Goal: Task Accomplishment & Management: Manage account settings

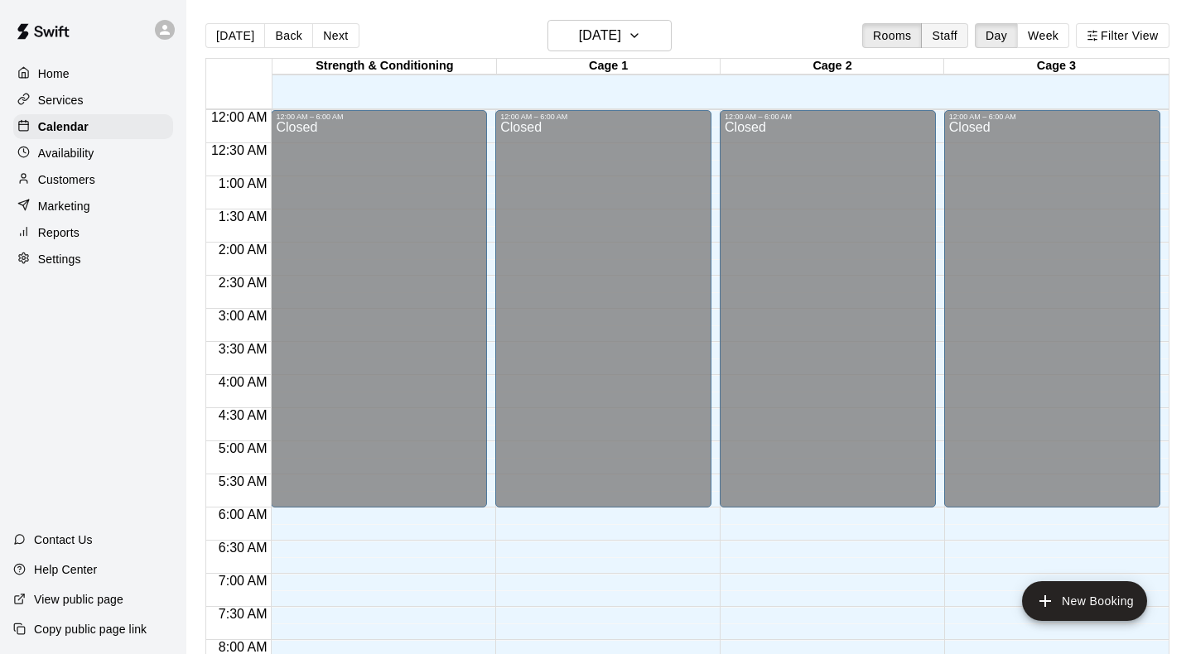
click at [932, 32] on button "Staff" at bounding box center [944, 35] width 47 height 25
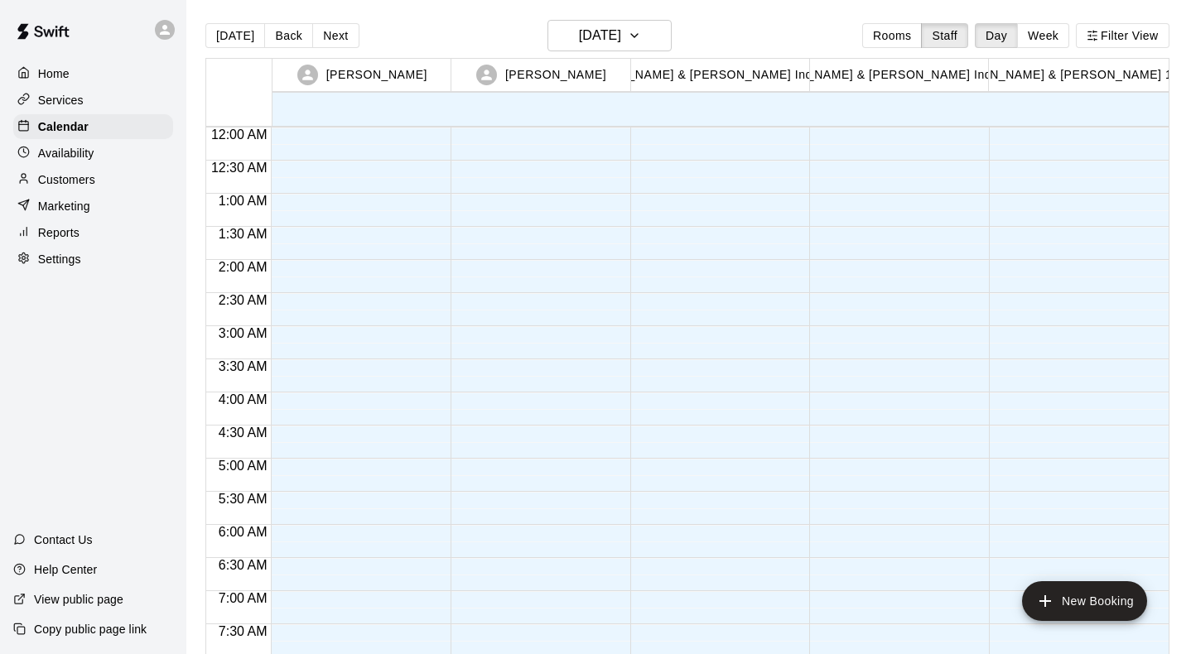
click at [509, 72] on div "[PERSON_NAME]" at bounding box center [541, 75] width 174 height 32
click at [556, 82] on p "[PERSON_NAME]" at bounding box center [555, 74] width 101 height 17
click at [641, 35] on icon "button" at bounding box center [634, 36] width 13 height 20
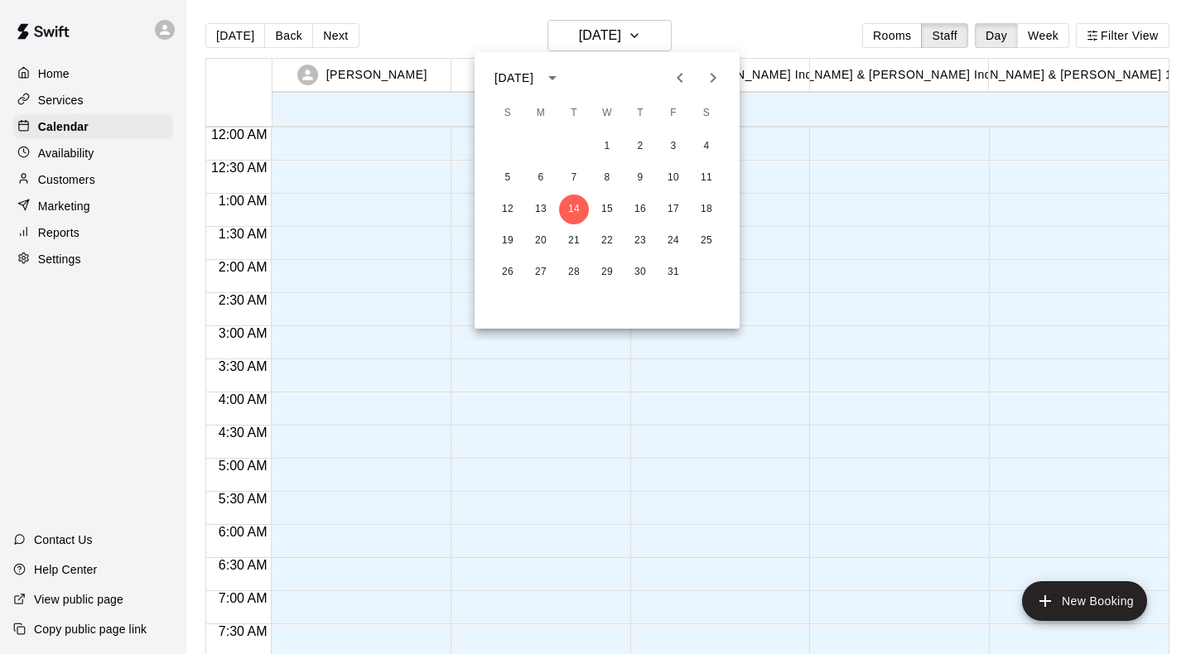
click at [1024, 29] on div at bounding box center [595, 327] width 1191 height 654
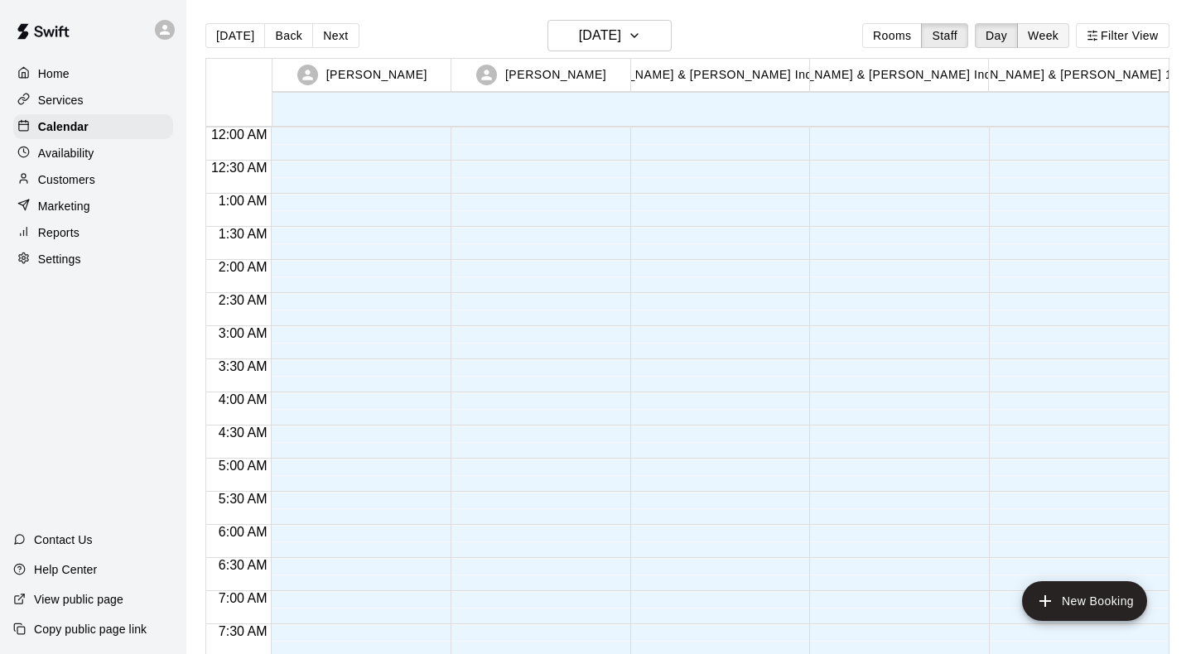
click at [1044, 35] on button "Week" at bounding box center [1043, 35] width 52 height 25
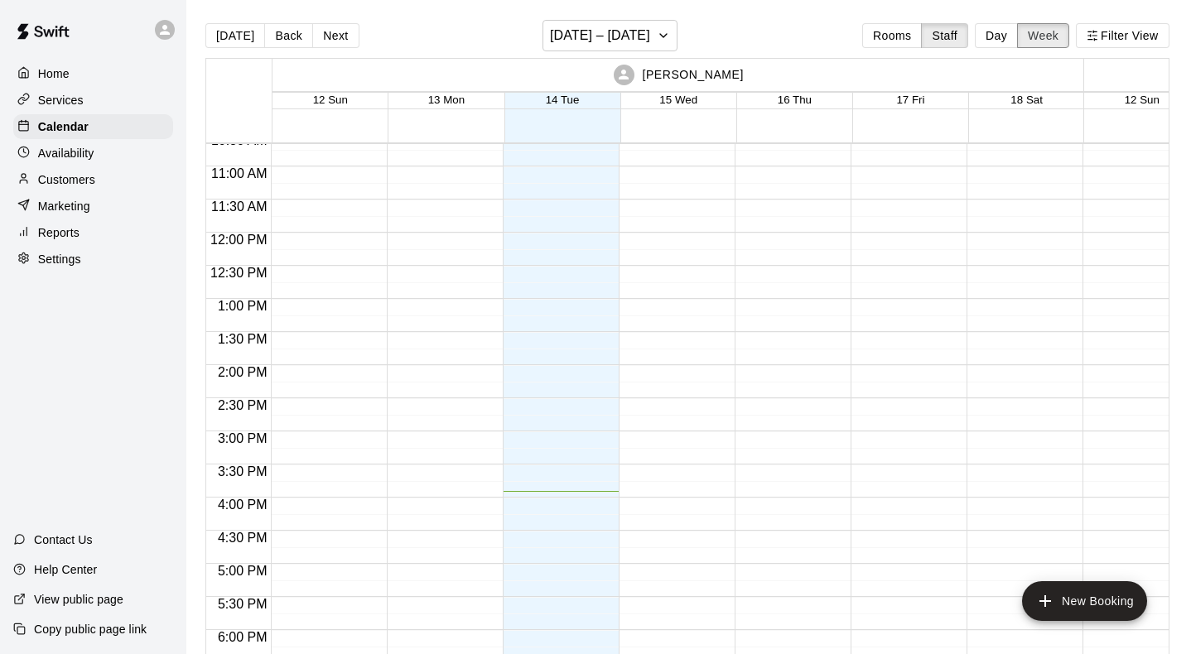
scroll to position [623, 0]
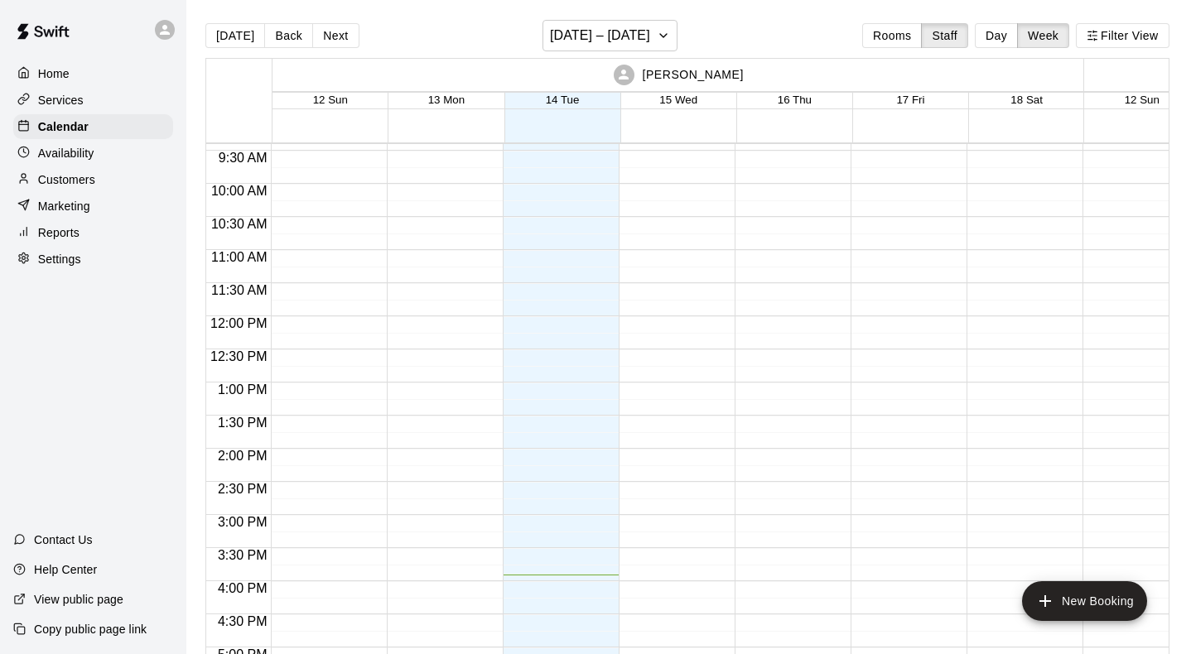
click at [648, 73] on div "[PERSON_NAME]" at bounding box center [678, 75] width 806 height 32
click at [669, 82] on p "[PERSON_NAME]" at bounding box center [693, 74] width 101 height 17
click at [1100, 26] on button "Filter View" at bounding box center [1122, 35] width 93 height 25
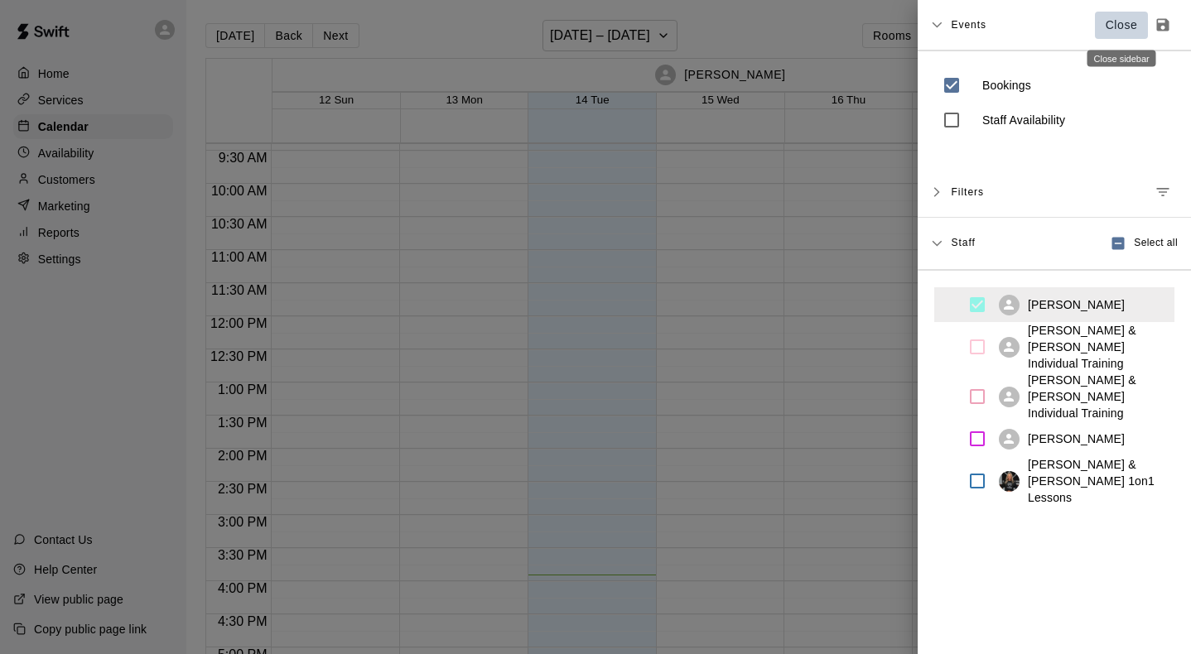
click at [1122, 27] on p "Close" at bounding box center [1121, 25] width 32 height 17
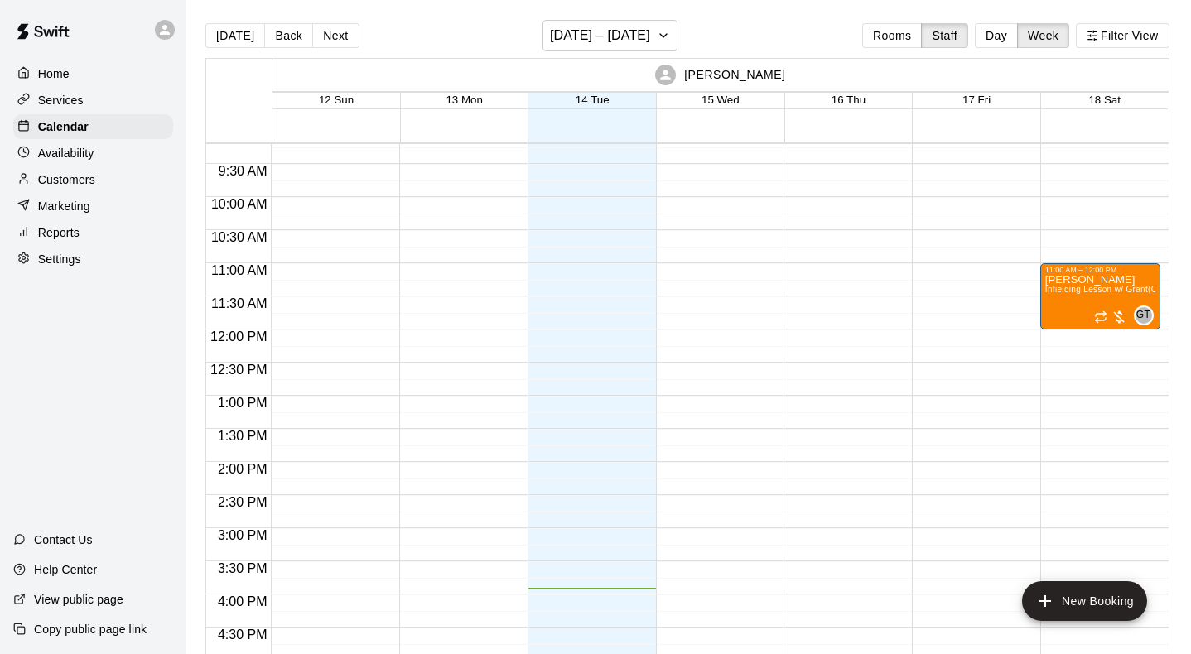
scroll to position [608, 0]
click at [657, 37] on icon "button" at bounding box center [663, 36] width 13 height 20
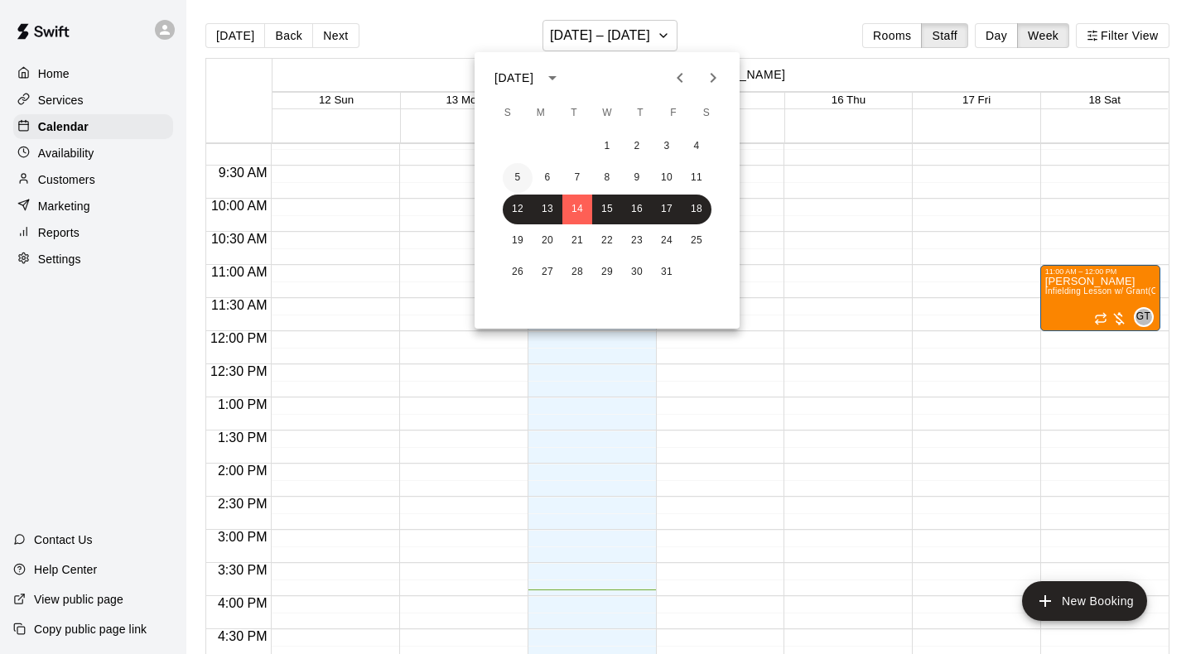
click at [516, 180] on button "5" at bounding box center [518, 178] width 30 height 30
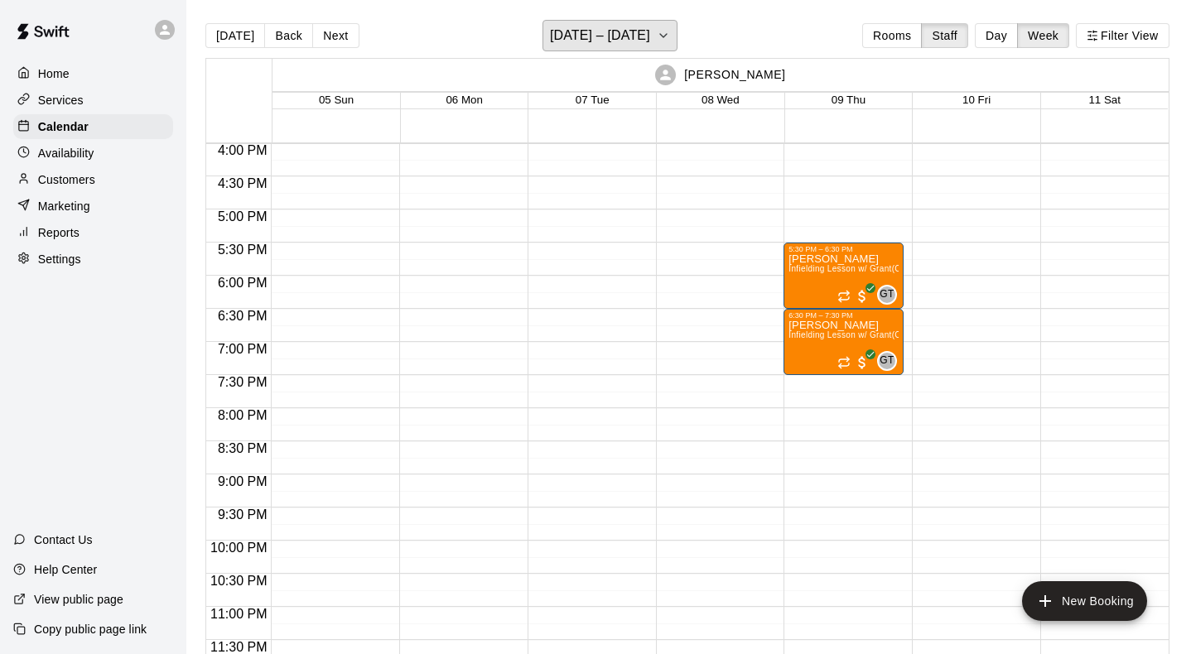
scroll to position [0, 0]
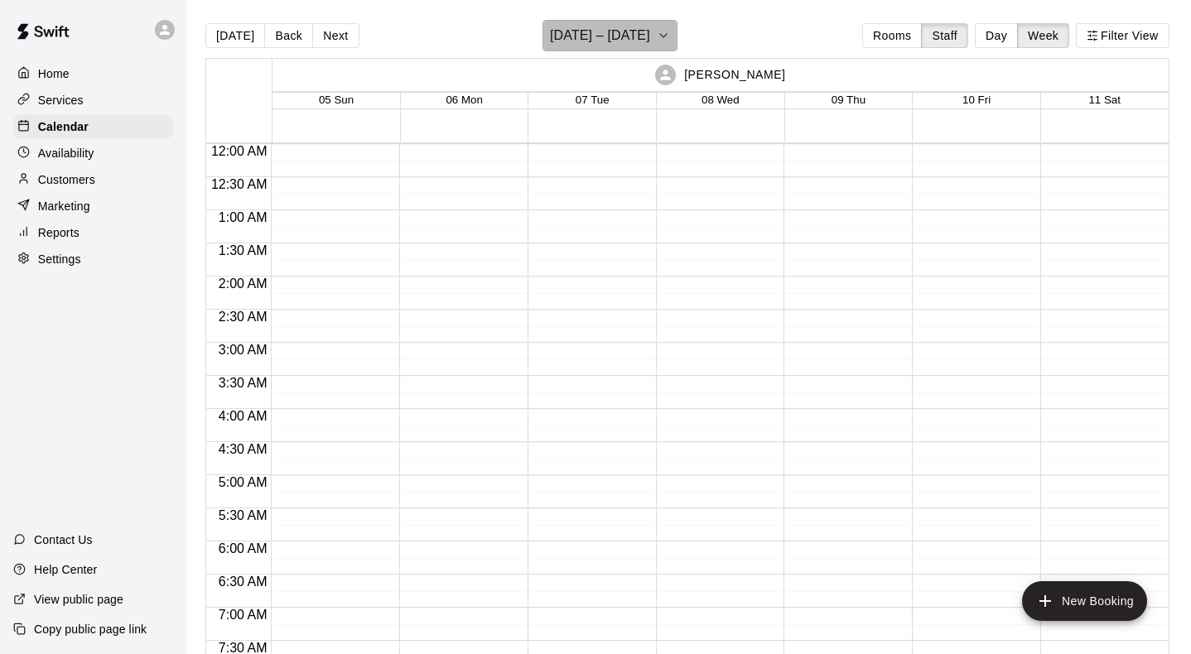
click at [659, 36] on icon "button" at bounding box center [663, 36] width 13 height 20
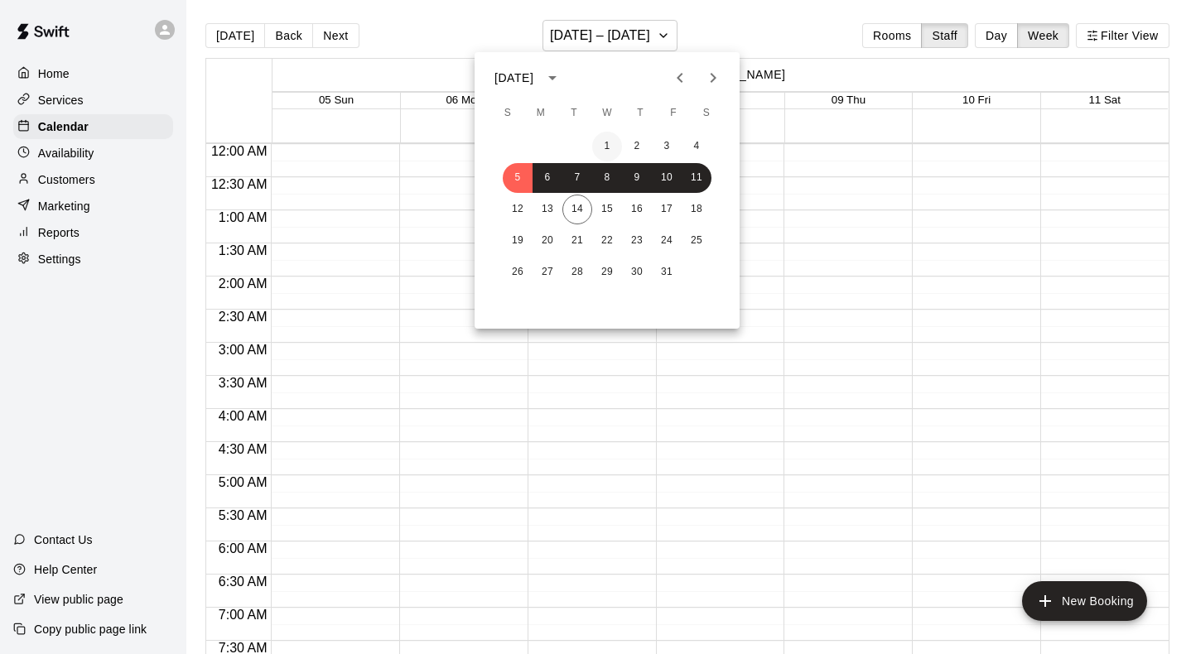
click at [606, 144] on button "1" at bounding box center [607, 147] width 30 height 30
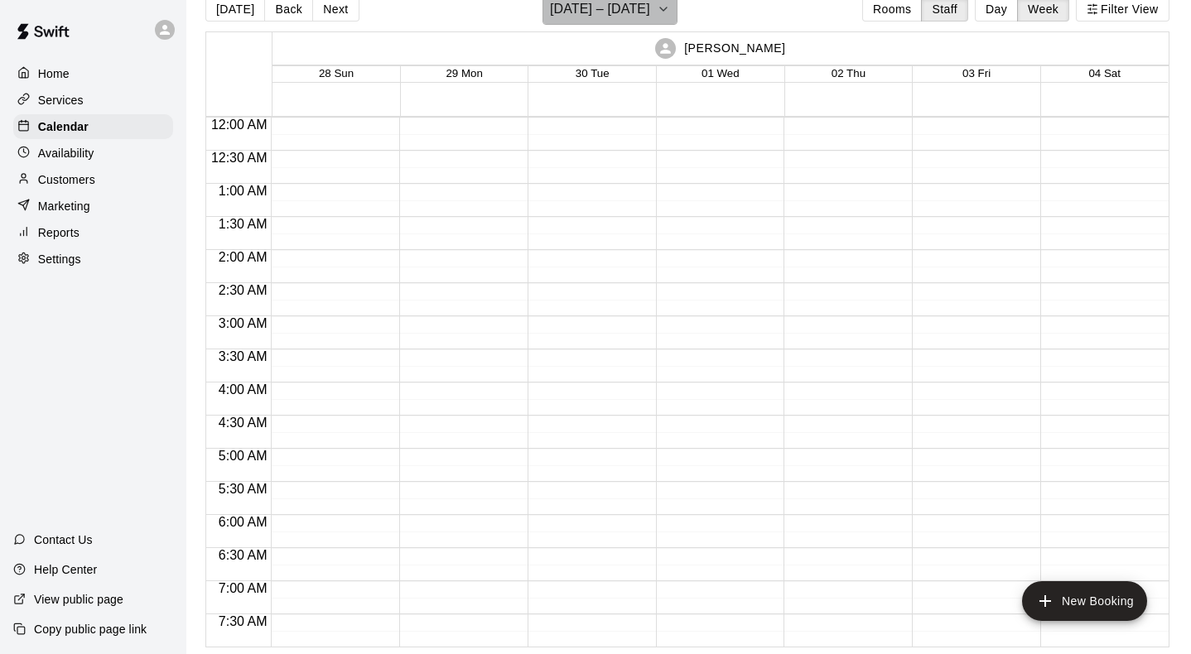
click at [667, 9] on icon "button" at bounding box center [663, 8] width 7 height 3
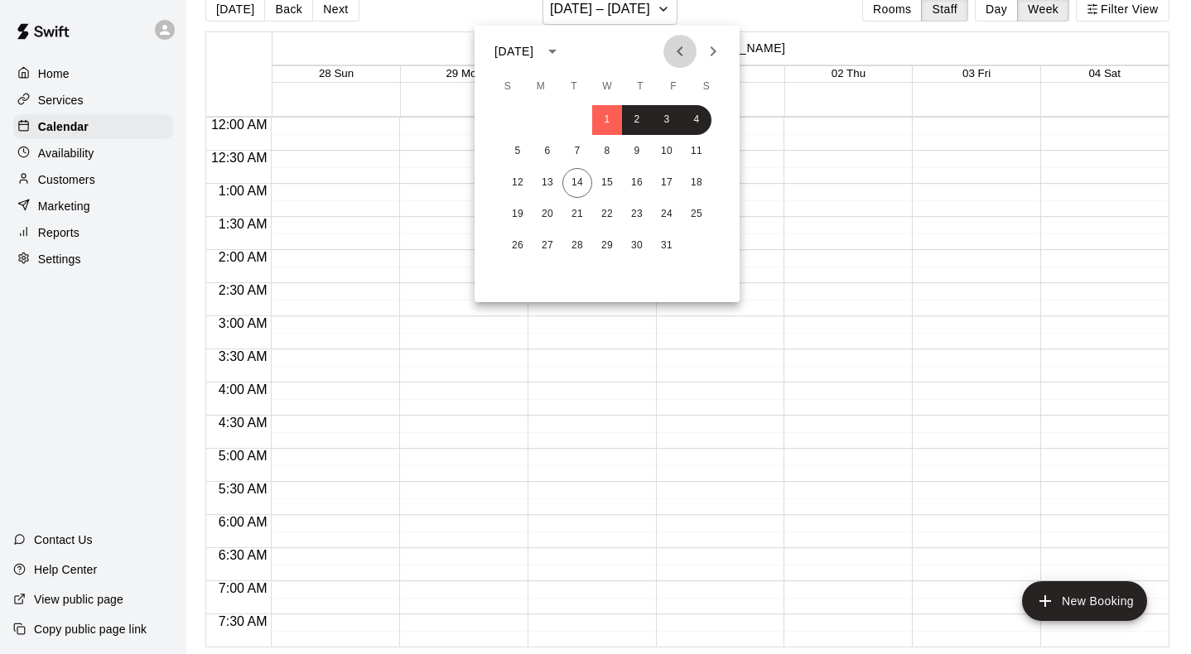
click at [681, 46] on icon "Previous month" at bounding box center [680, 51] width 20 height 20
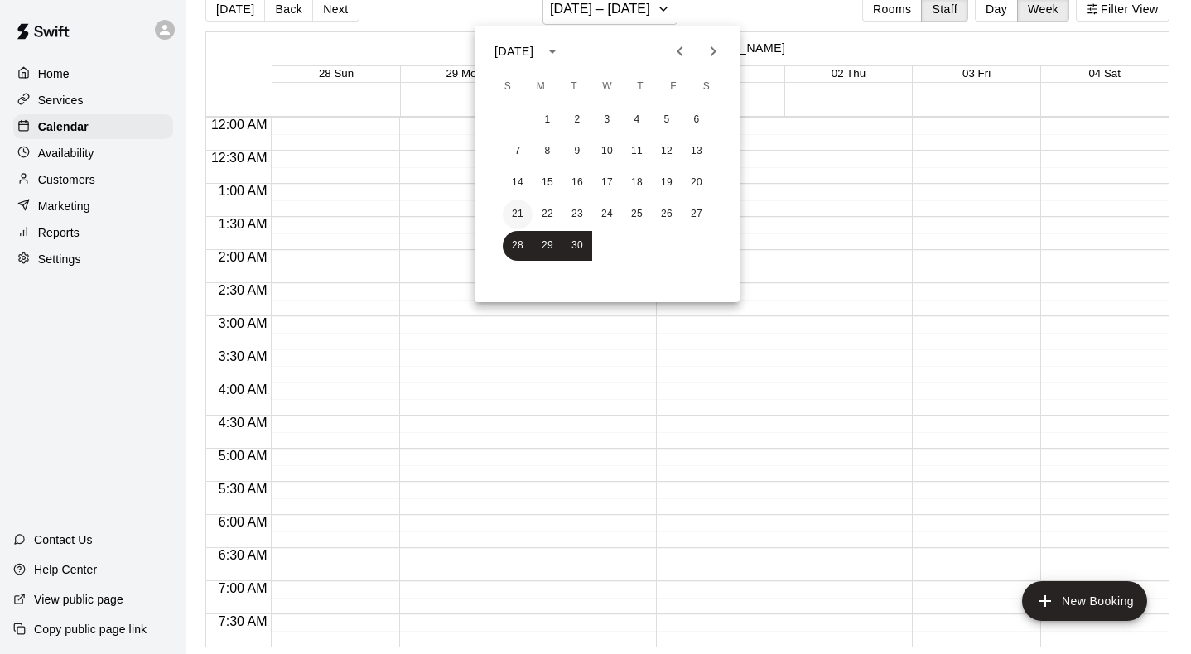
click at [526, 214] on button "21" at bounding box center [518, 215] width 30 height 30
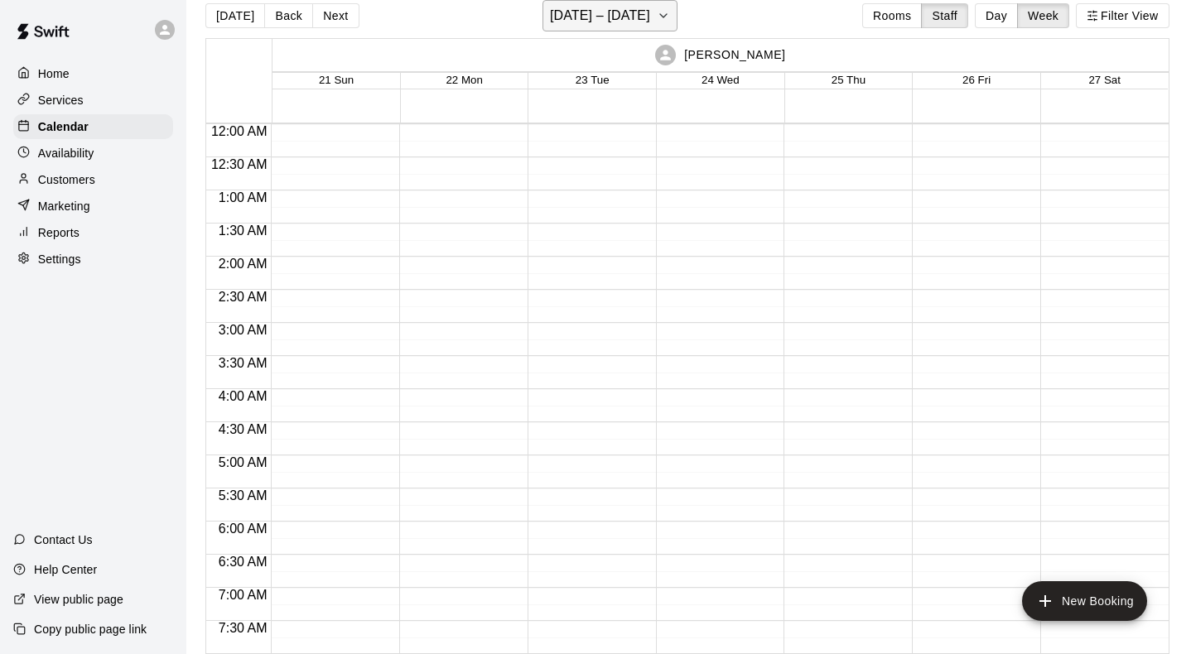
click at [666, 21] on icon "button" at bounding box center [663, 16] width 13 height 20
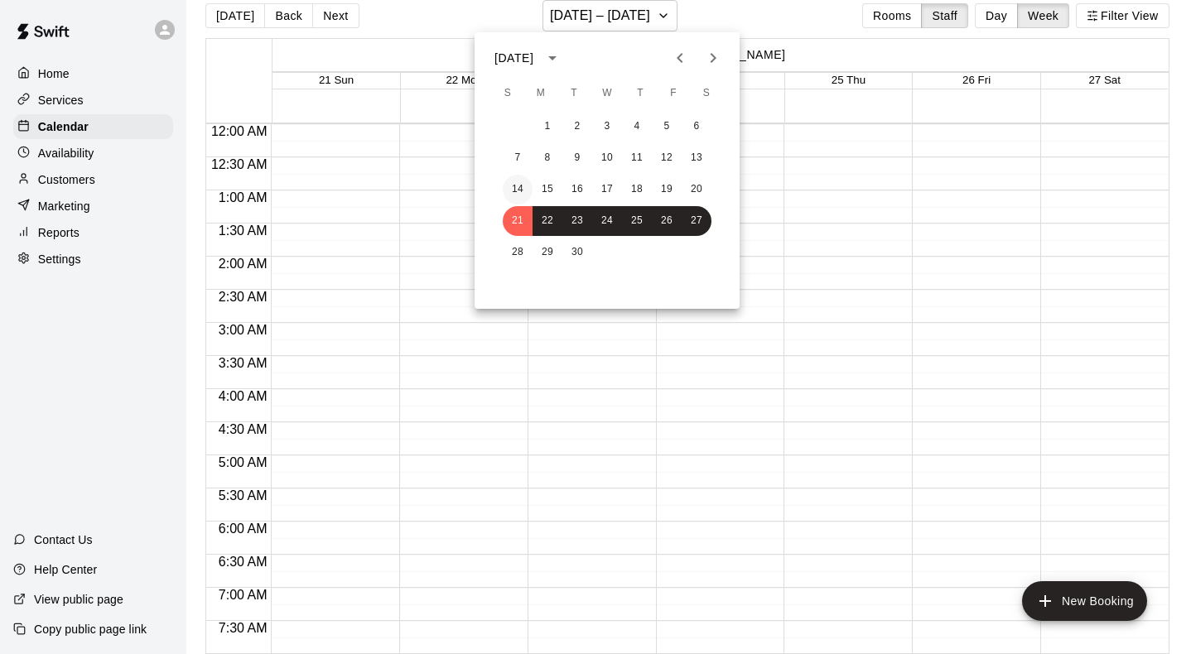
click at [523, 187] on button "14" at bounding box center [518, 190] width 30 height 30
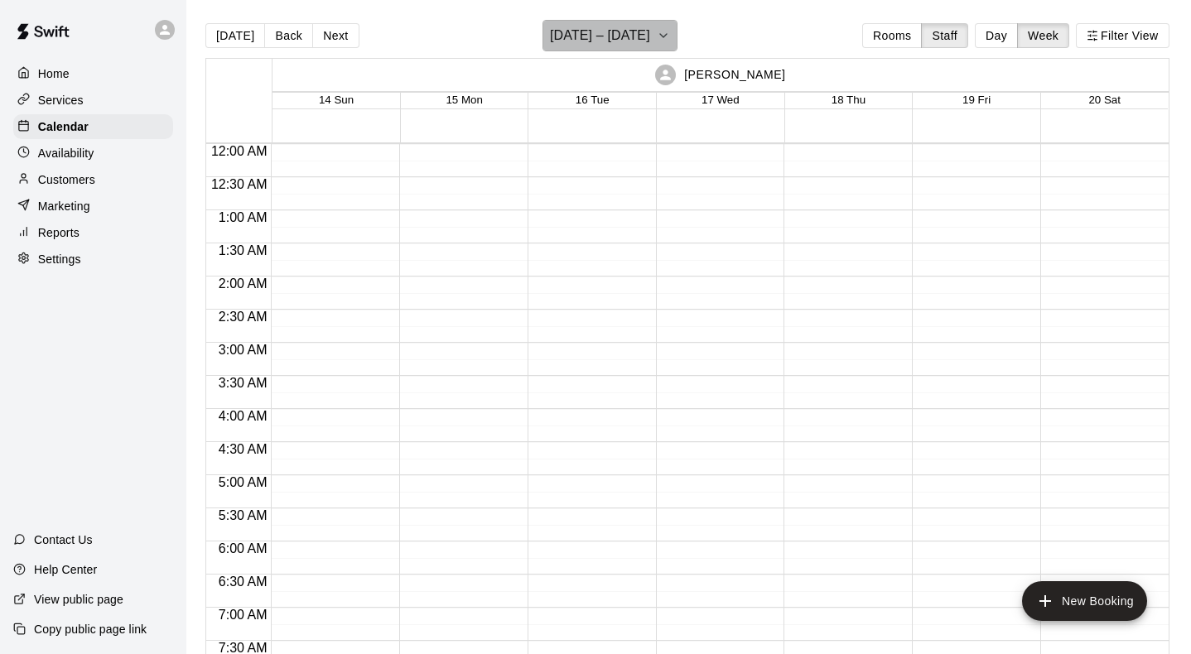
click at [668, 39] on icon "button" at bounding box center [663, 36] width 13 height 20
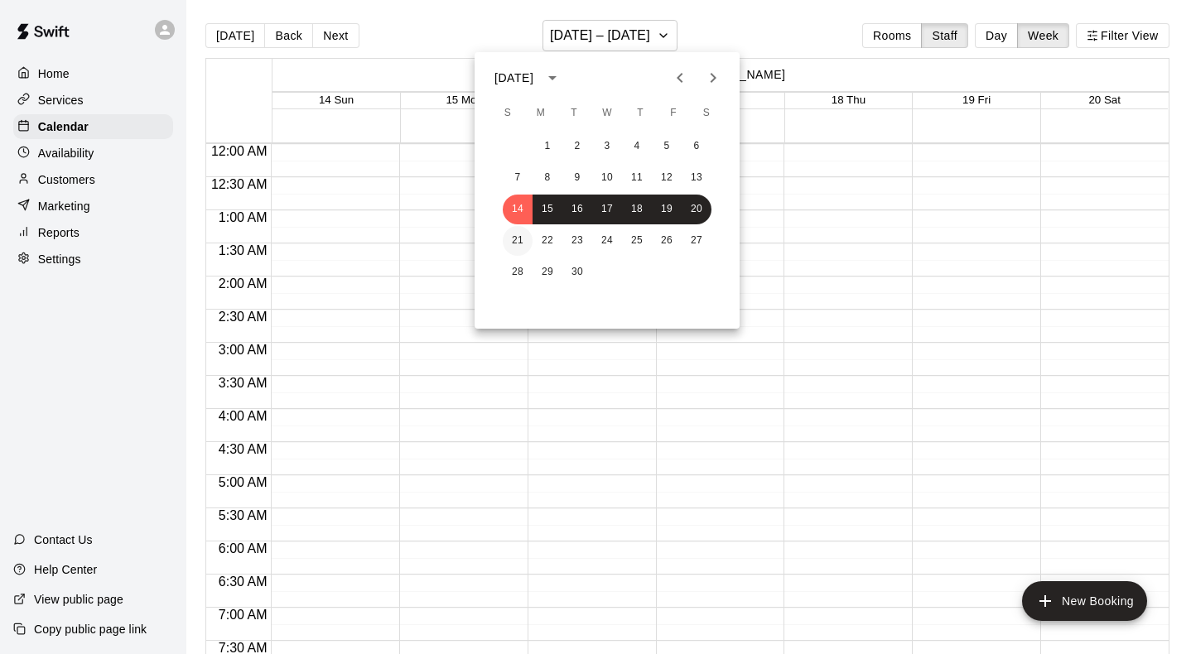
click at [516, 237] on button "21" at bounding box center [518, 241] width 30 height 30
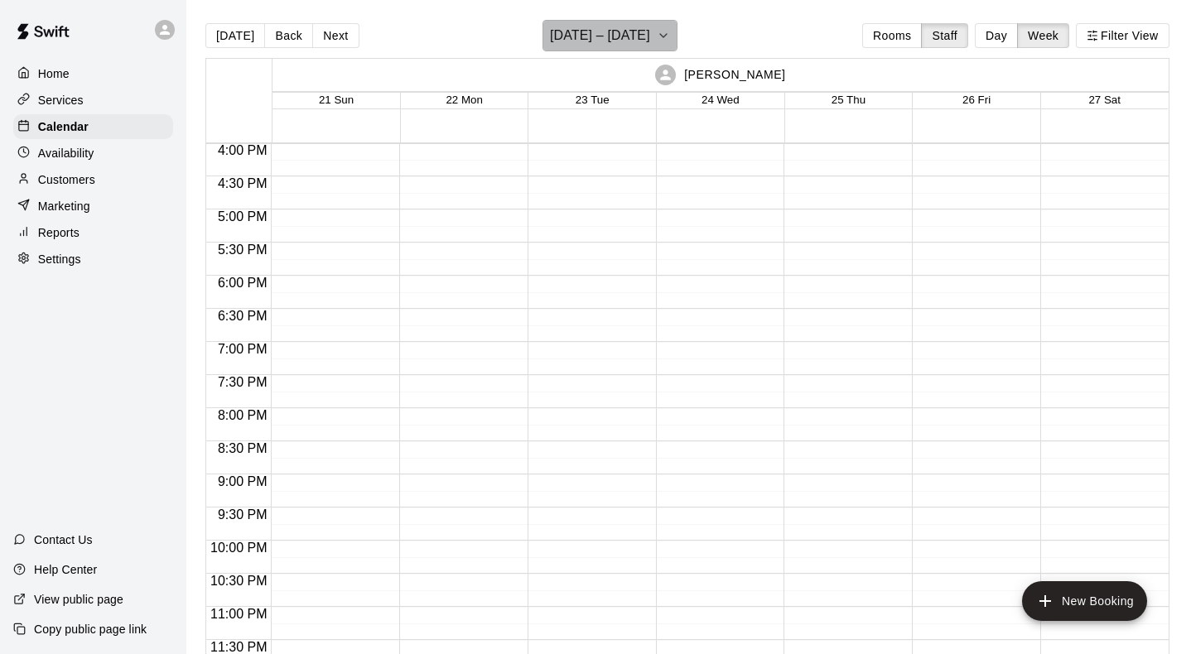
click at [669, 42] on icon "button" at bounding box center [663, 36] width 13 height 20
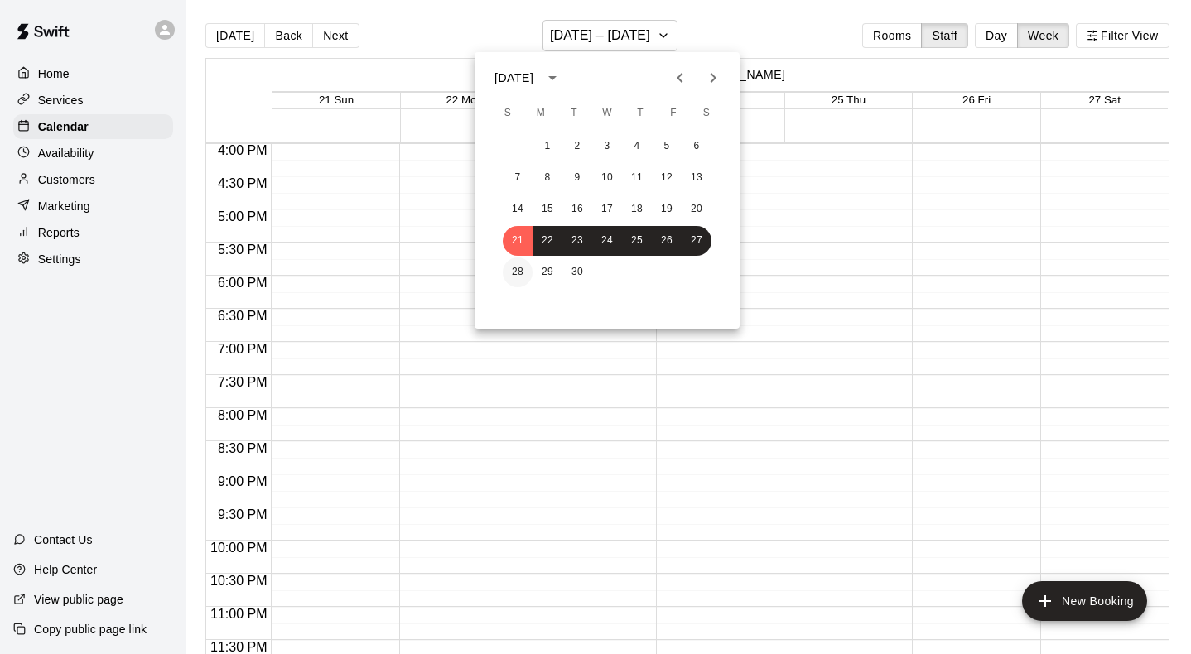
click at [512, 272] on button "28" at bounding box center [518, 273] width 30 height 30
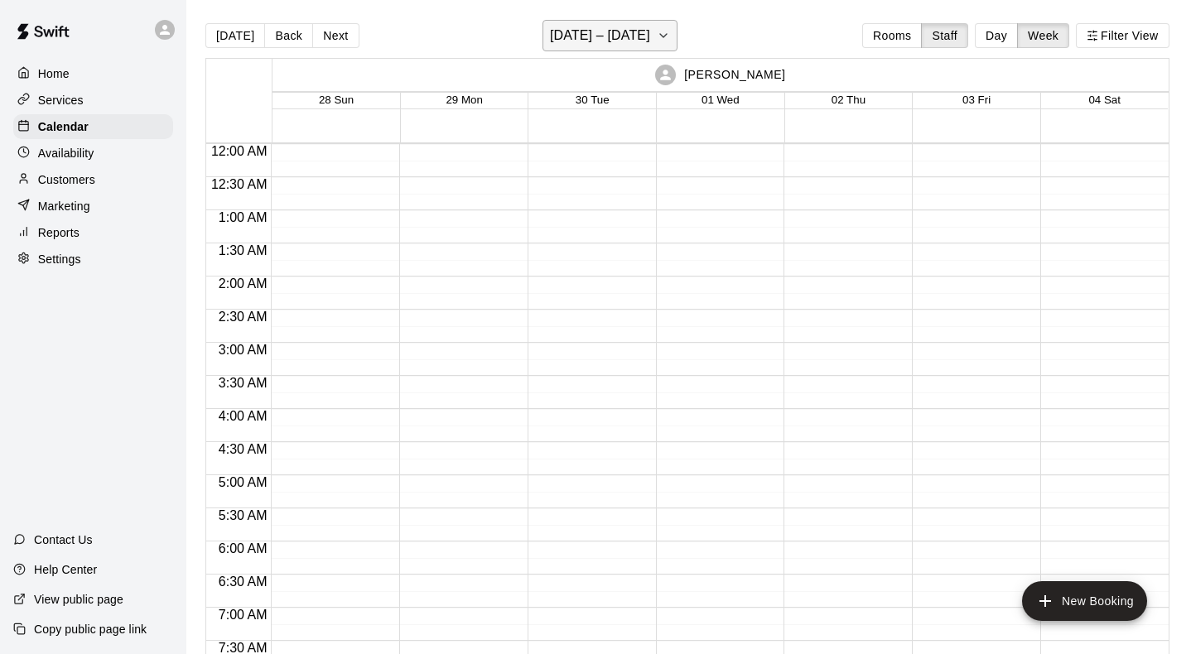
click at [670, 39] on icon "button" at bounding box center [663, 36] width 13 height 20
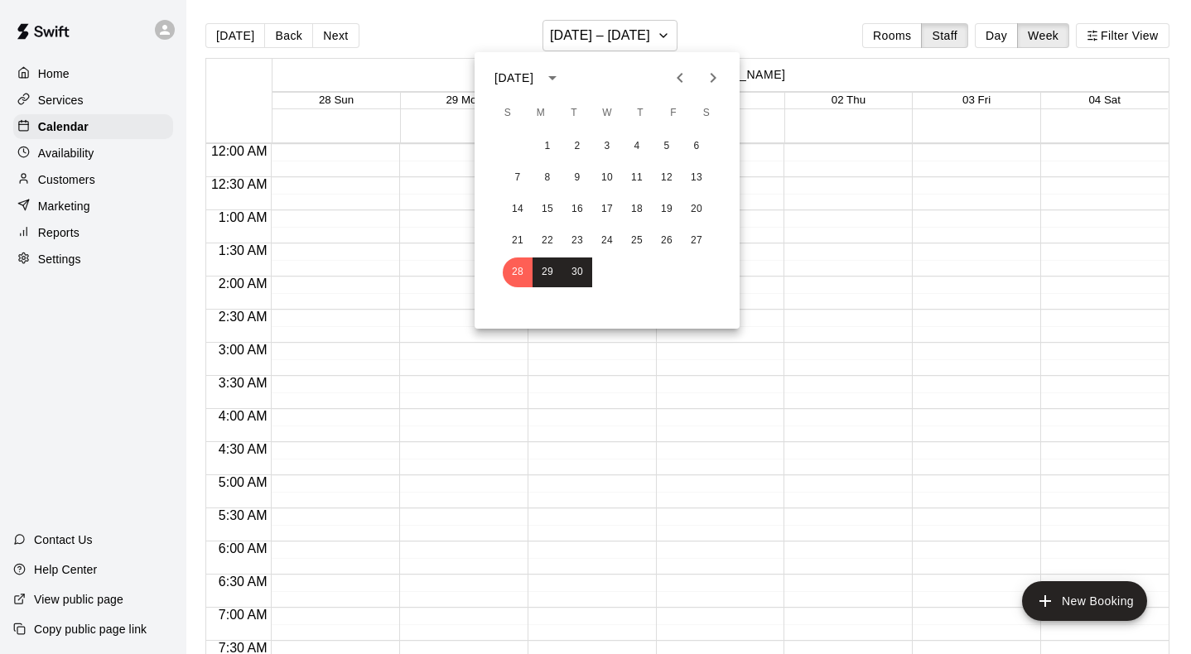
click at [723, 76] on button "Next month" at bounding box center [712, 77] width 33 height 33
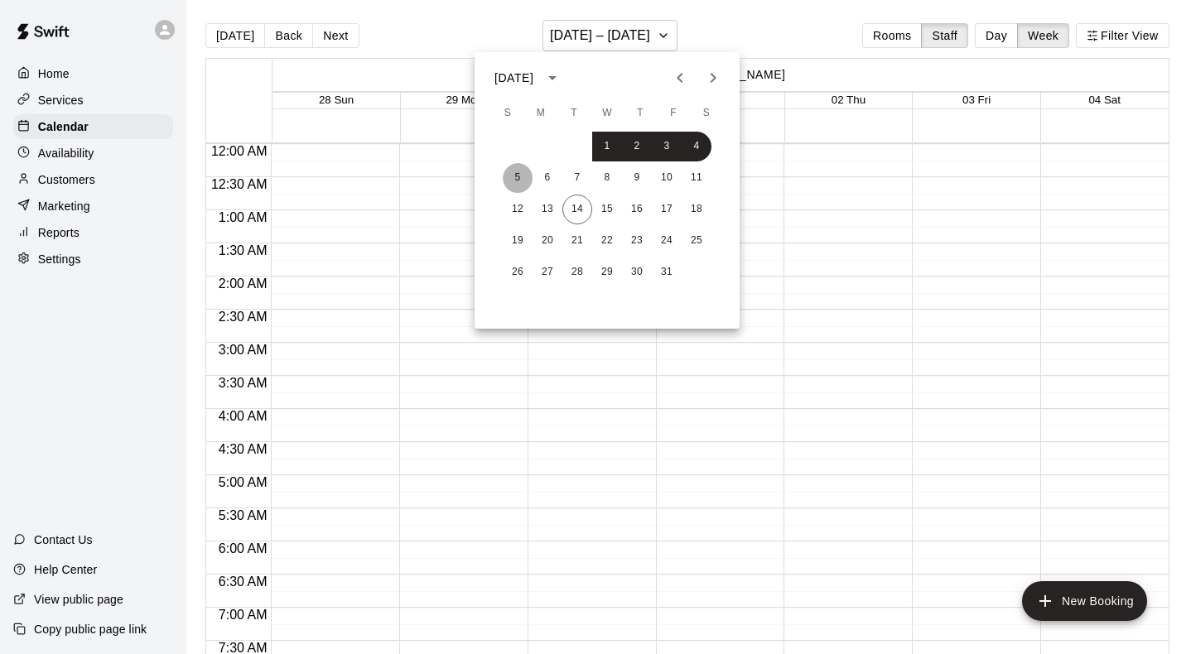
click at [522, 180] on button "5" at bounding box center [518, 178] width 30 height 30
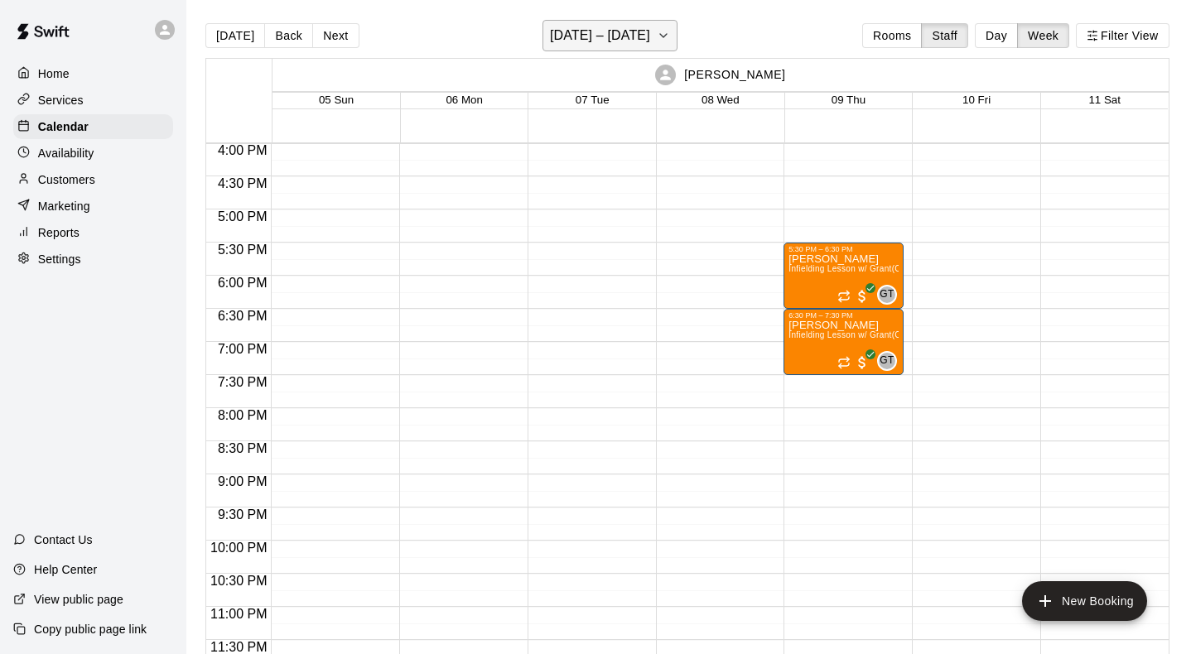
click at [627, 46] on h6 "[DATE] – [DATE]" at bounding box center [600, 35] width 100 height 23
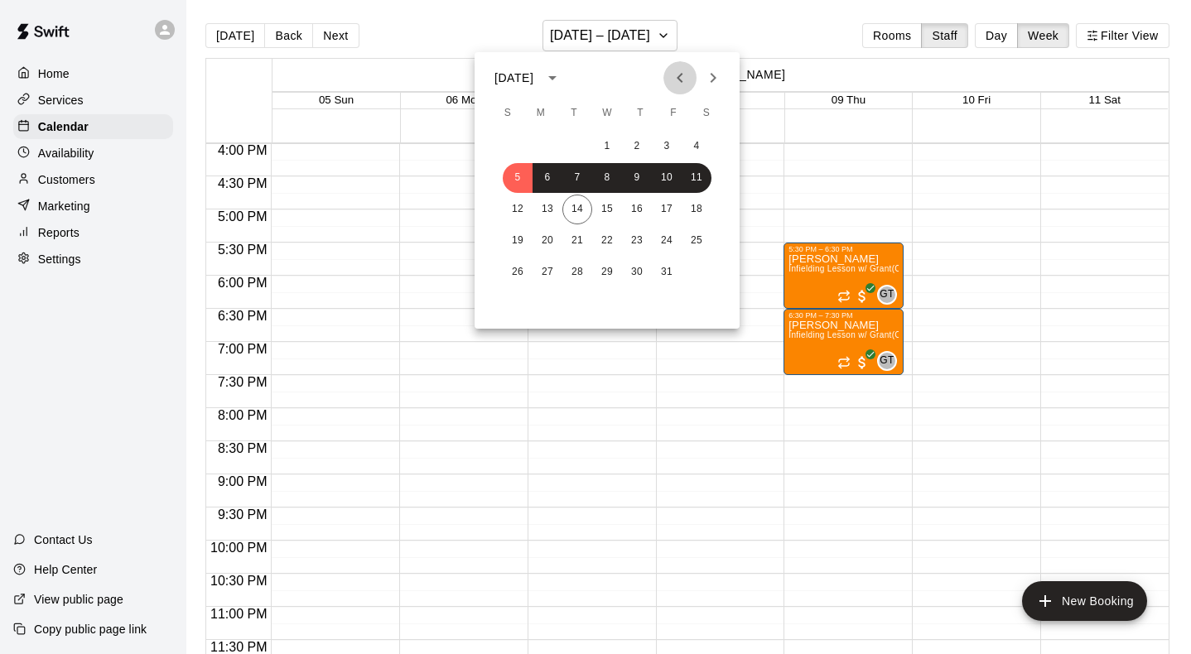
click at [668, 84] on button "Previous month" at bounding box center [679, 77] width 33 height 33
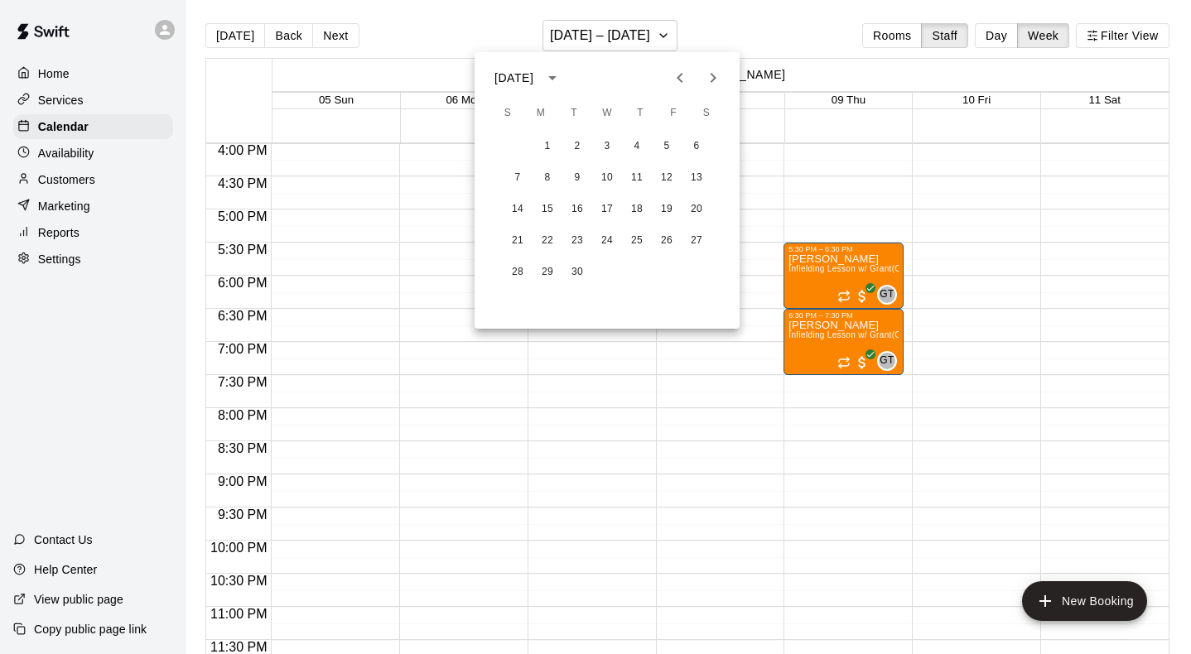
click at [660, 27] on div at bounding box center [595, 327] width 1191 height 654
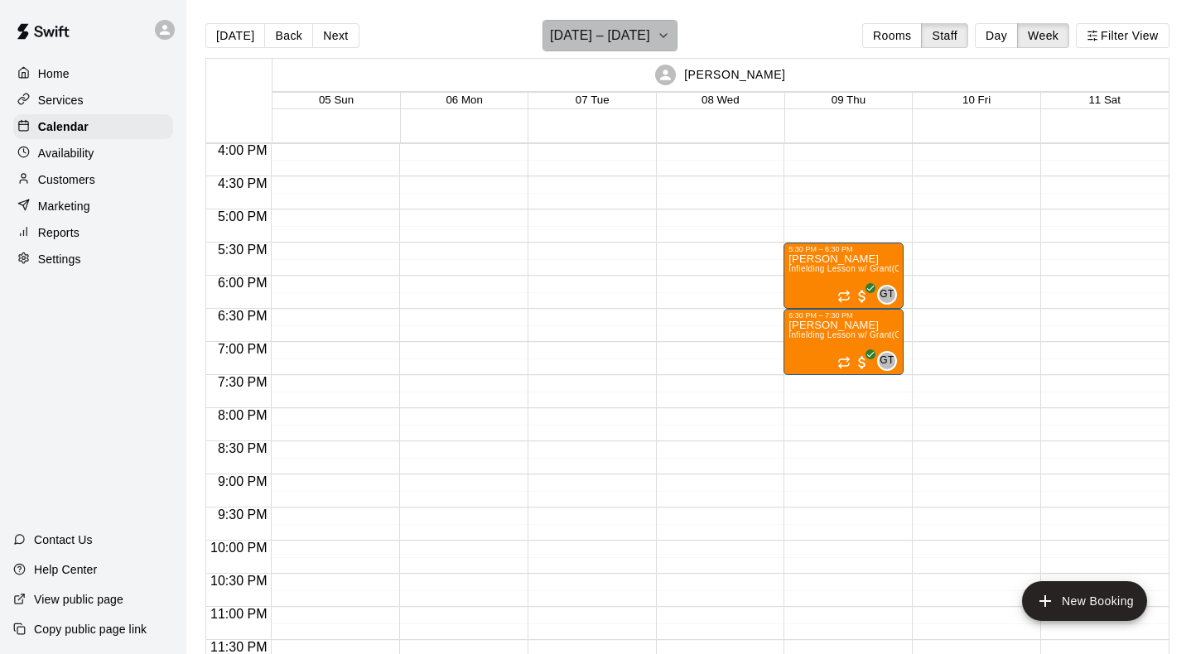
click at [661, 40] on icon "button" at bounding box center [663, 36] width 13 height 20
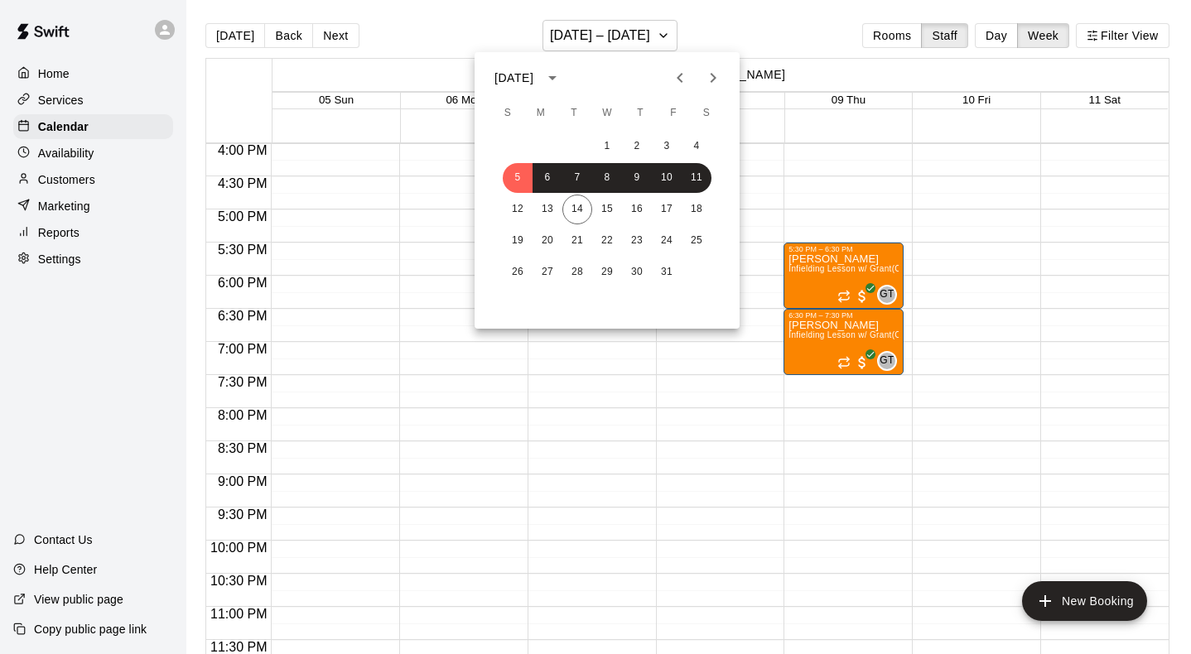
click at [522, 60] on div "[DATE] S M T W T F S 1 2 3 4 5 6 7 8 9 10 11 12 13 14 15 16 17 18 19 20 21 22 2…" at bounding box center [606, 190] width 265 height 277
